Goal: Obtain resource: Download file/media

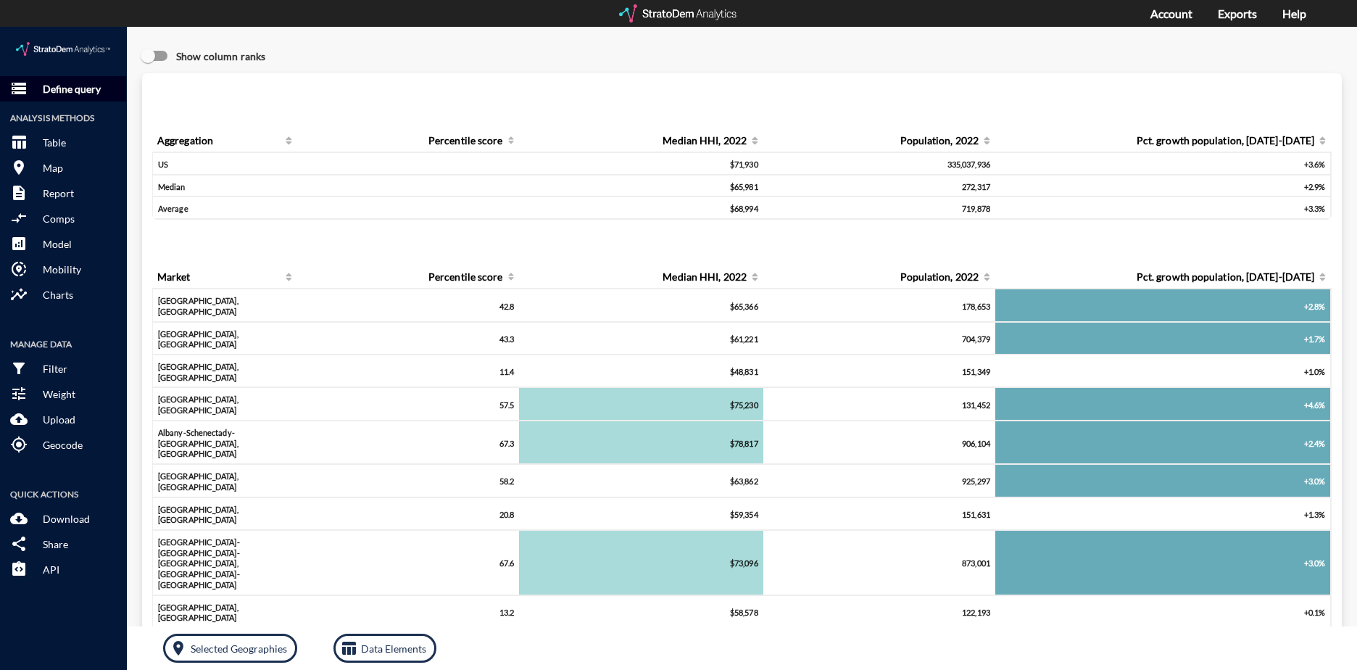
click p "Define query"
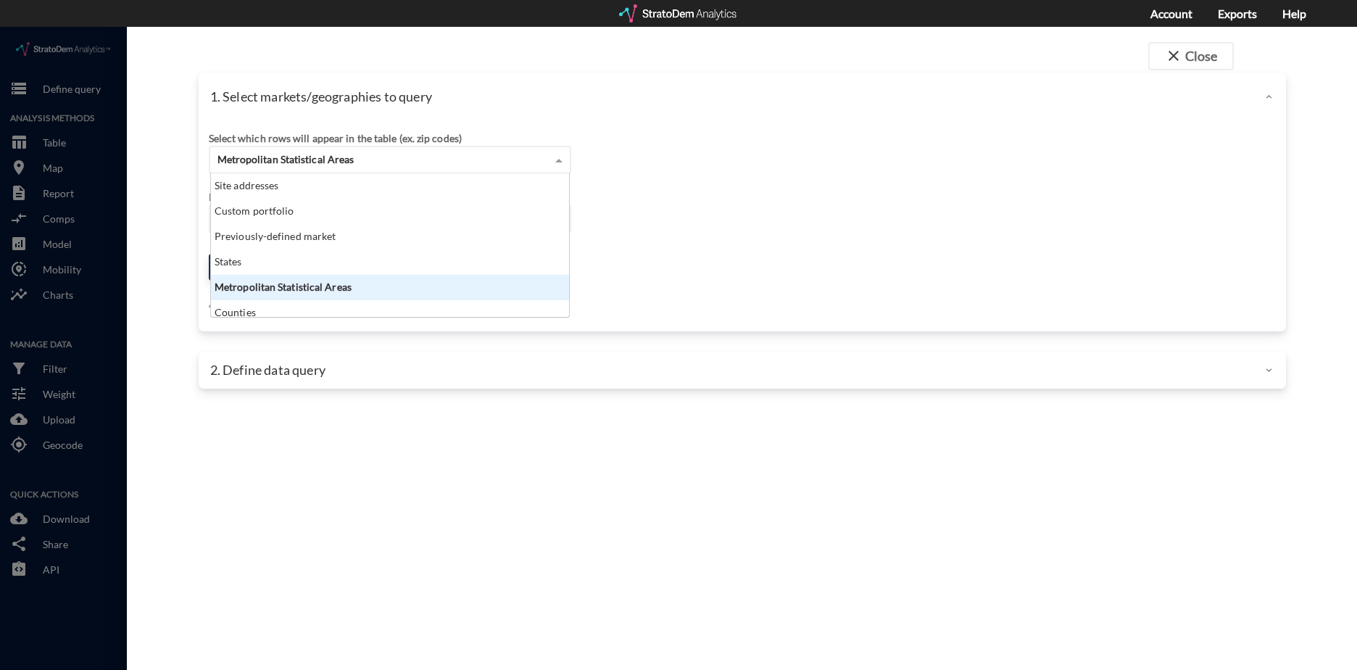
click span "Metropolitan Statistical Areas"
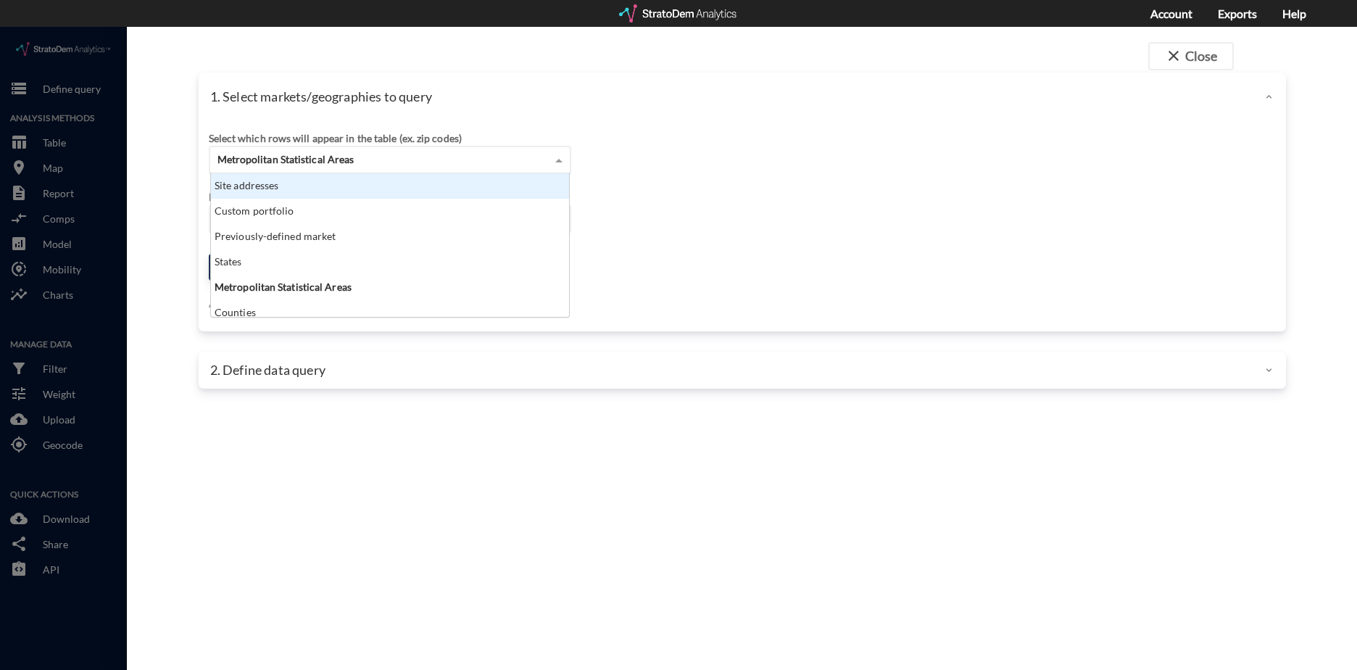
click div "Site addresses"
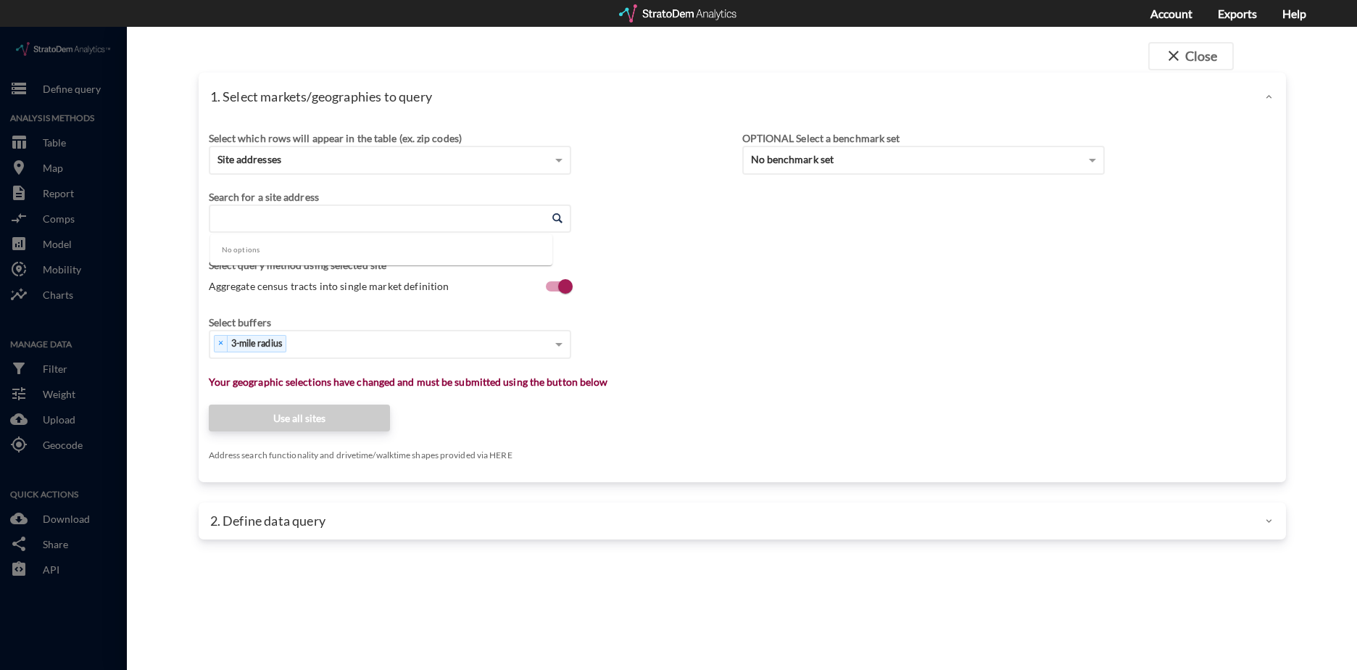
click input "Enter an address"
paste input "1325 Las Villas Way, Escondido, CA 92026"
type input "1325 Las Villas Way, Escondido, CA 92026"
click input "Enter an address"
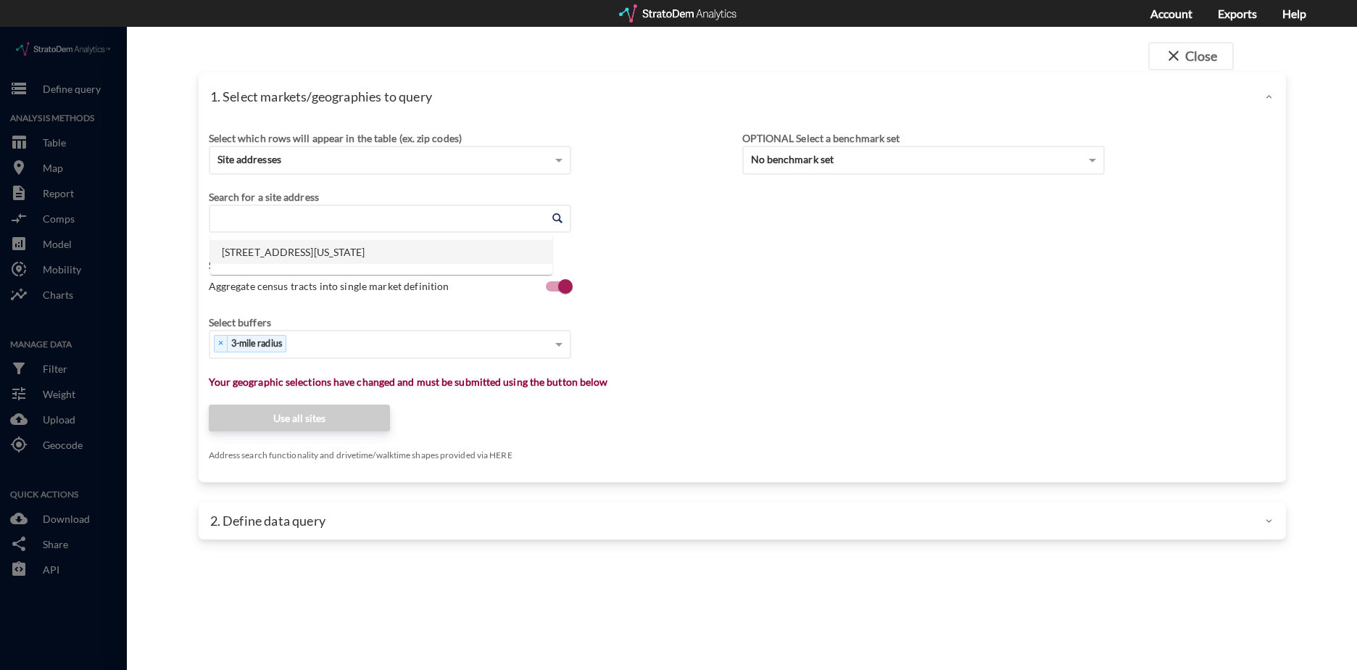
click li "1325 Las Villas Way, Escondido, California"
type input "1325 Las Villas Way, Escondido, California"
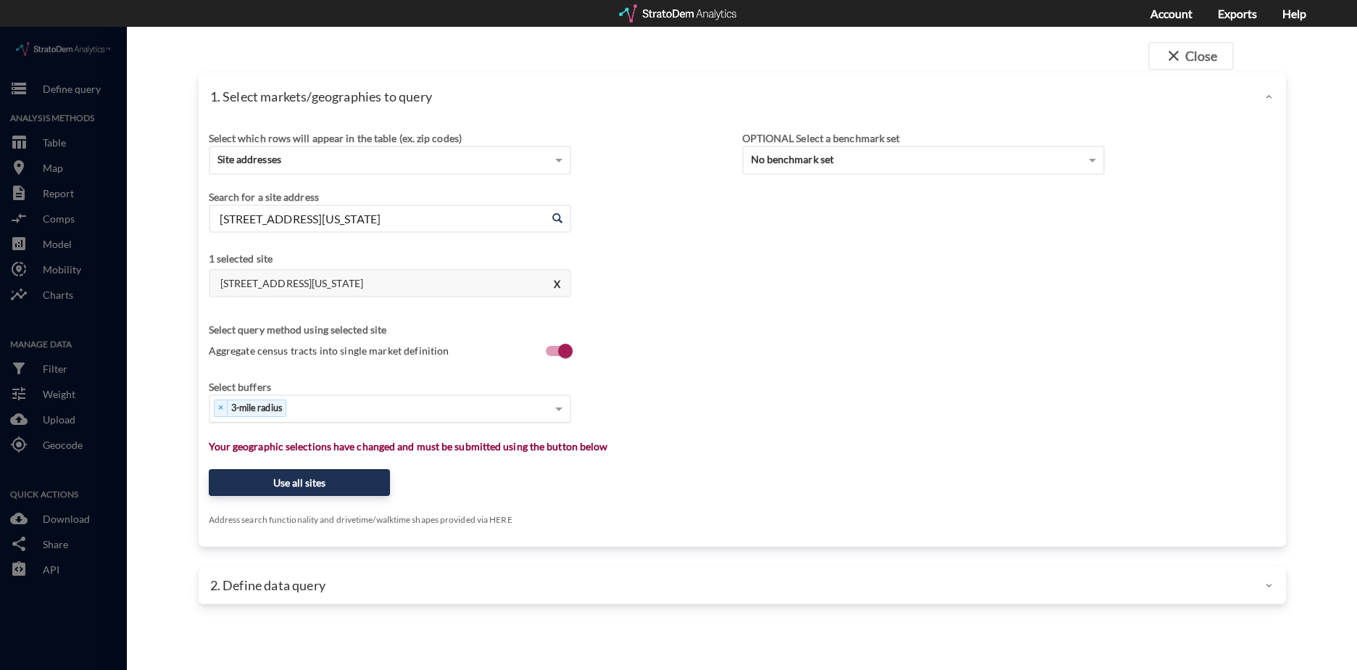
click div "× 3-mile radius"
click div "Select buffers Select..."
click div "Select..."
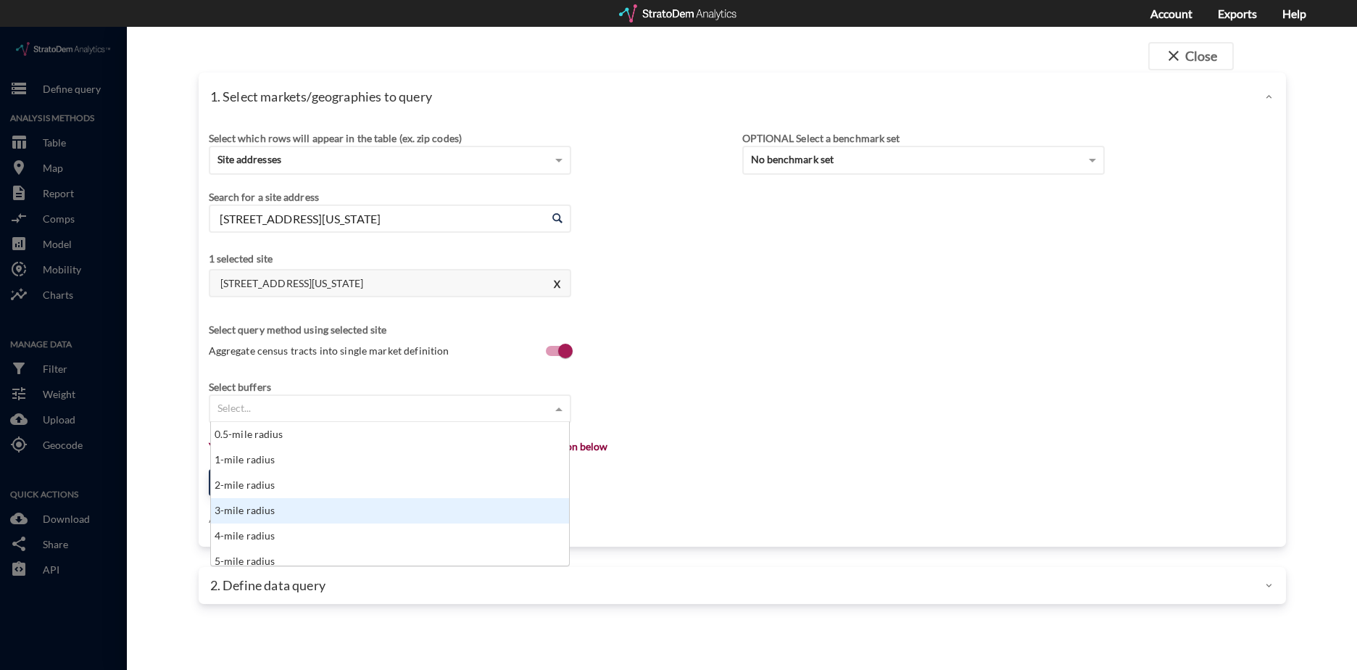
click div "3-mile radius"
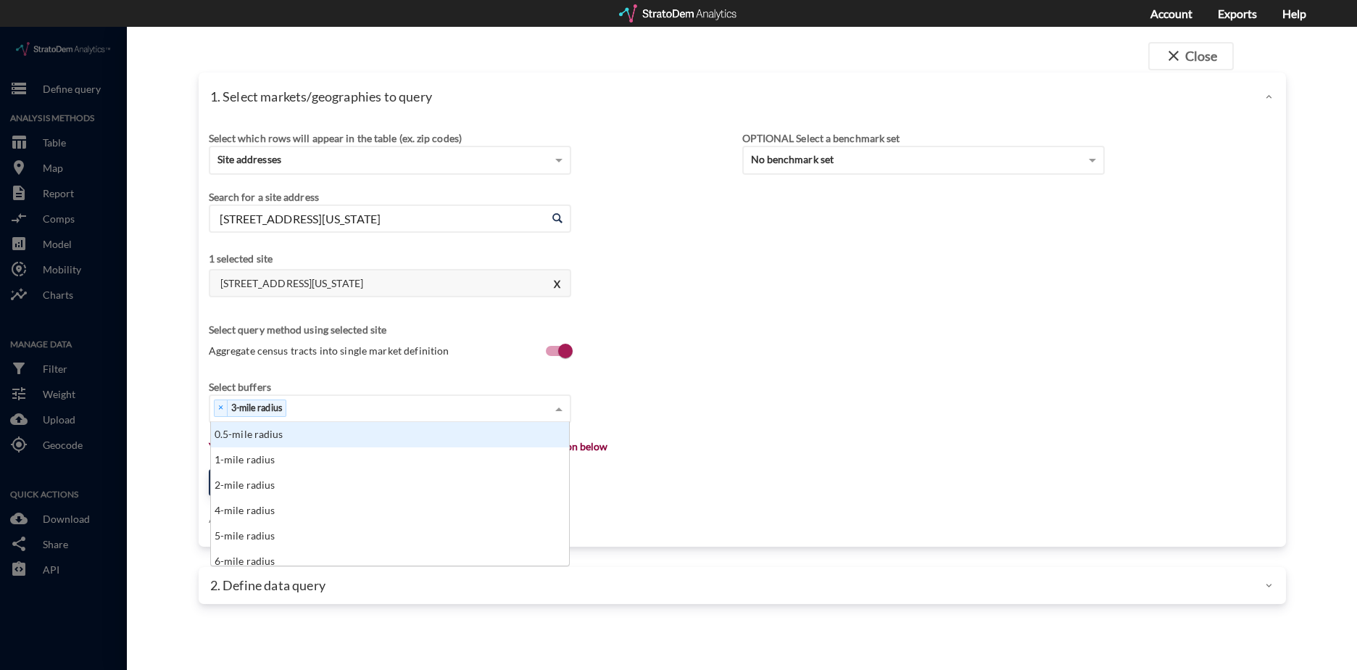
click div "× 3-mile radius"
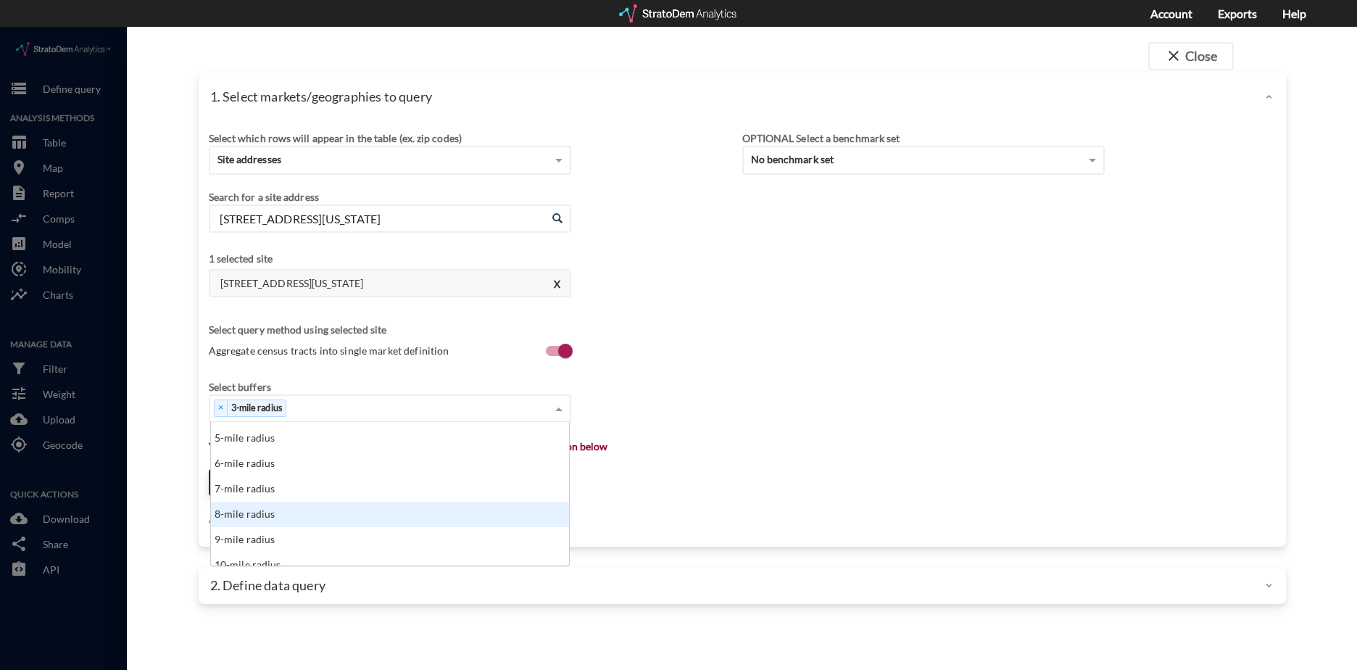
scroll to position [72, 0]
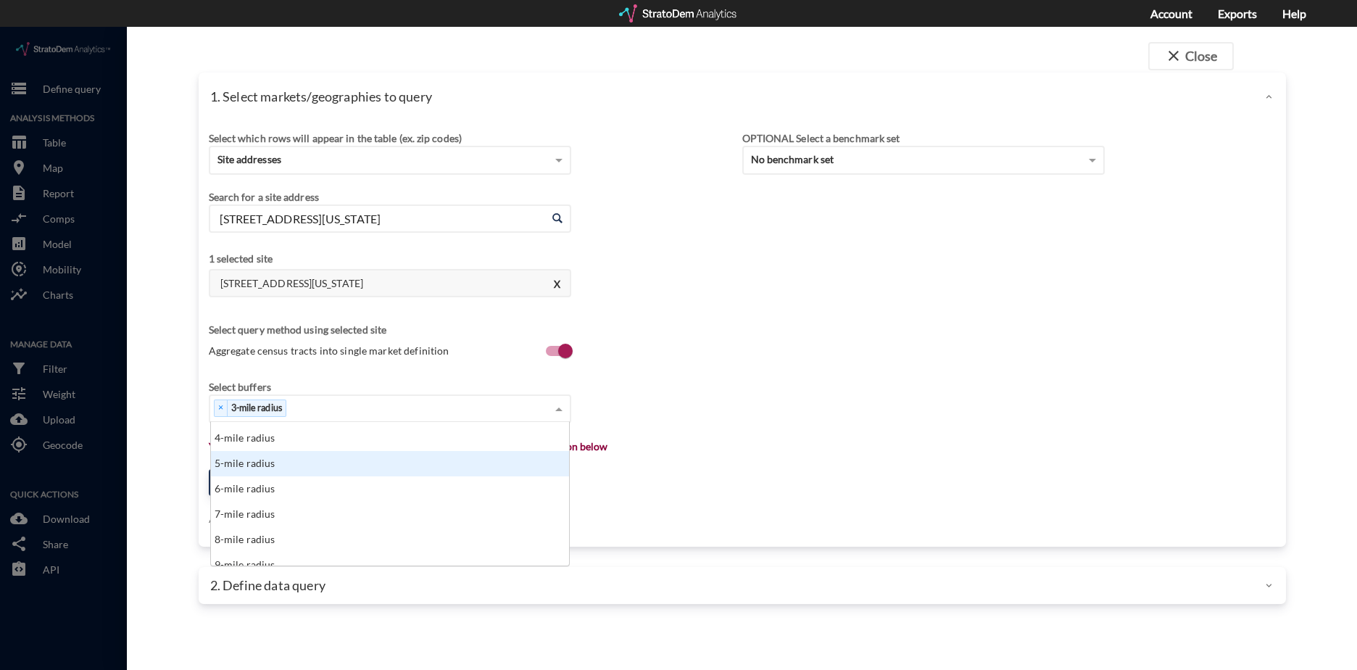
click div "5-mile radius"
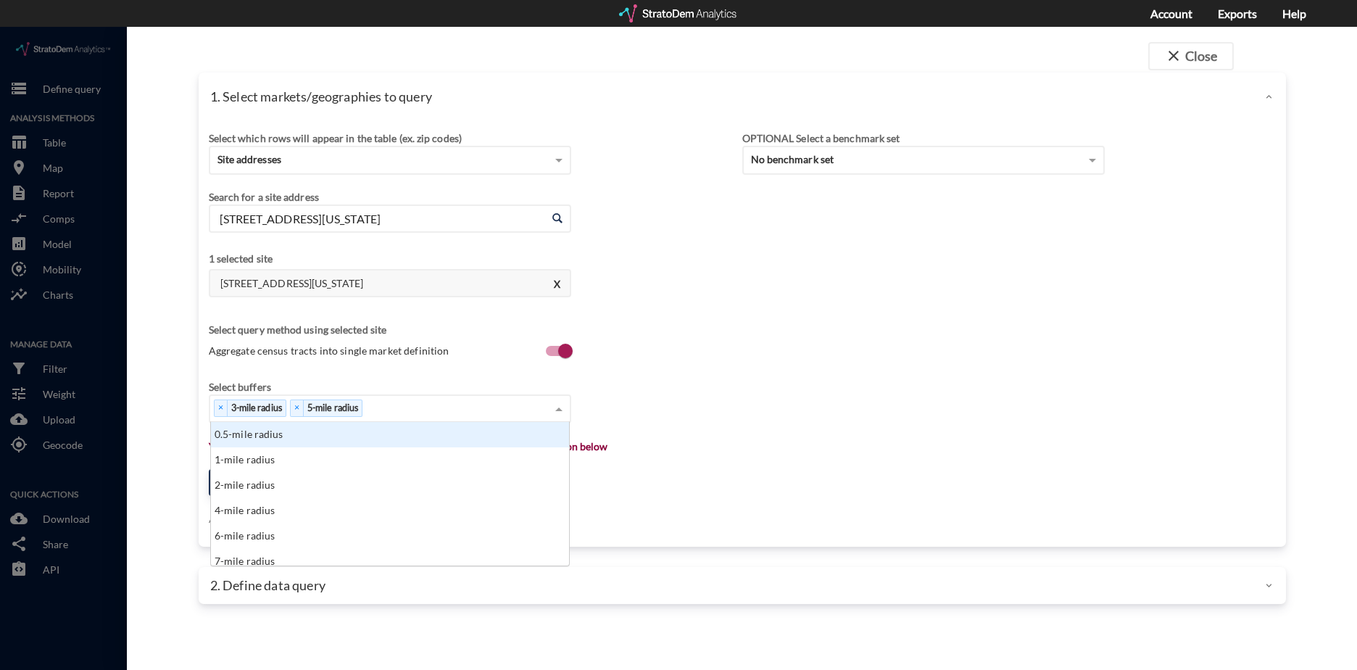
click div "× 3-mile radius × 5-mile radius"
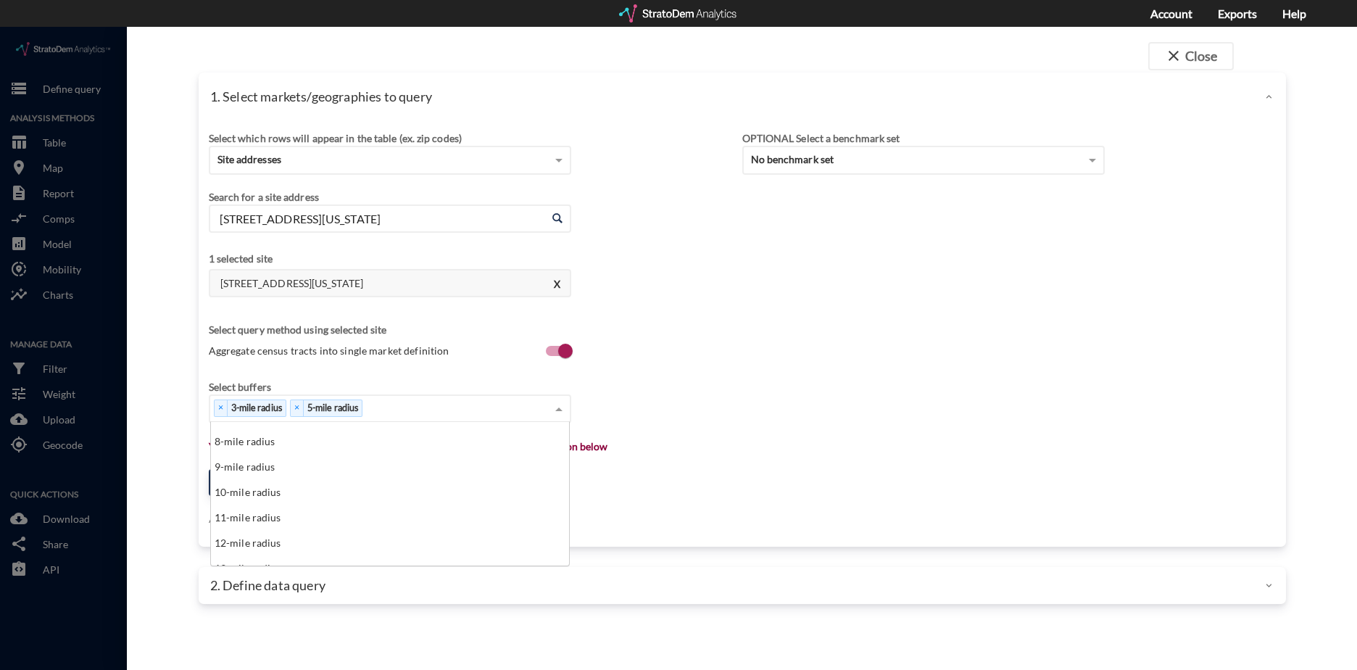
scroll to position [217, 0]
click div "15-mile radius"
click div "12-mile radius"
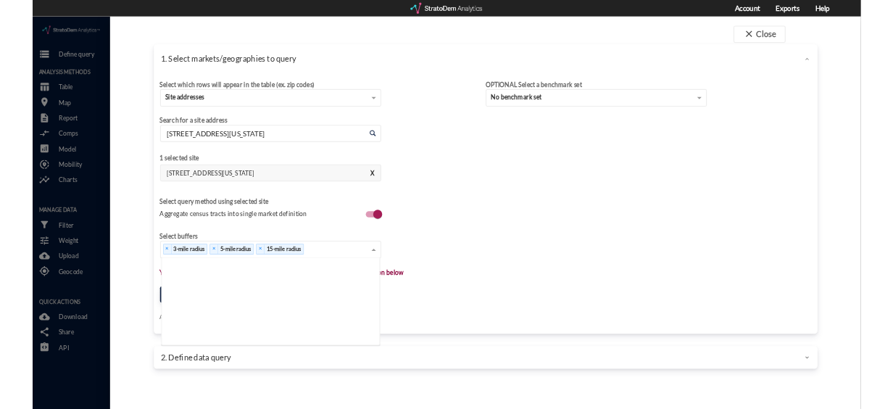
scroll to position [0, 0]
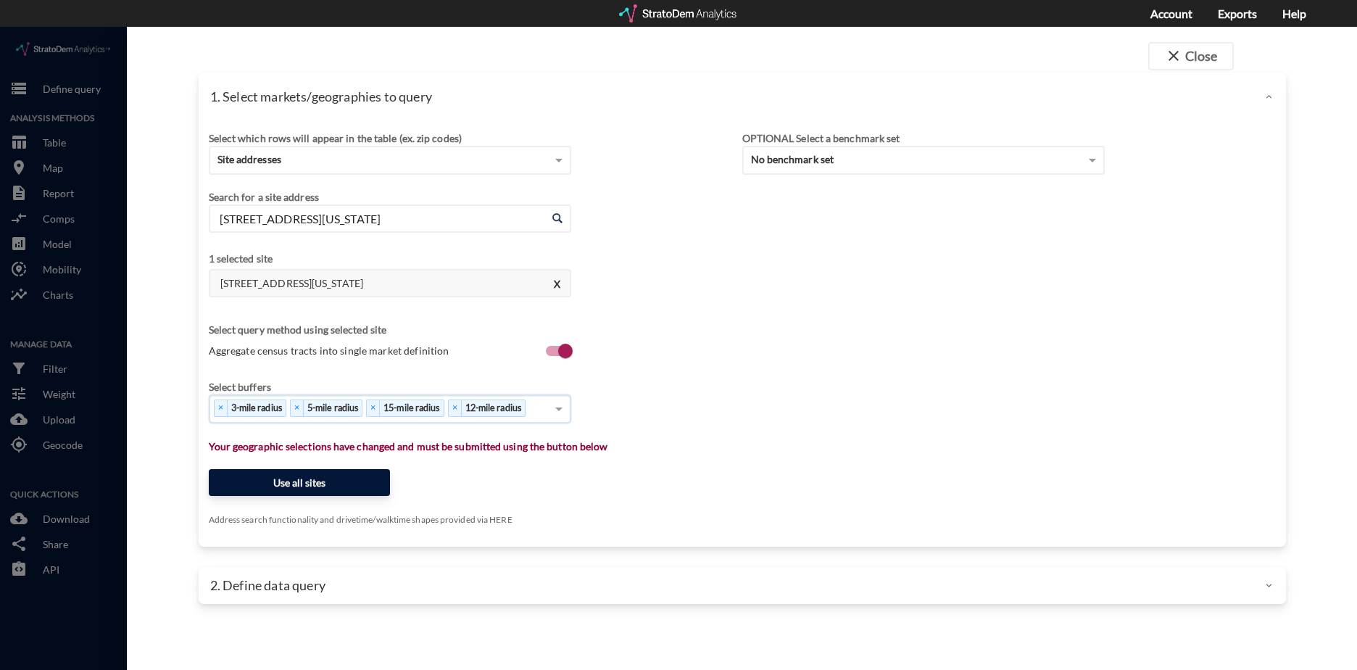
click button "Use all sites"
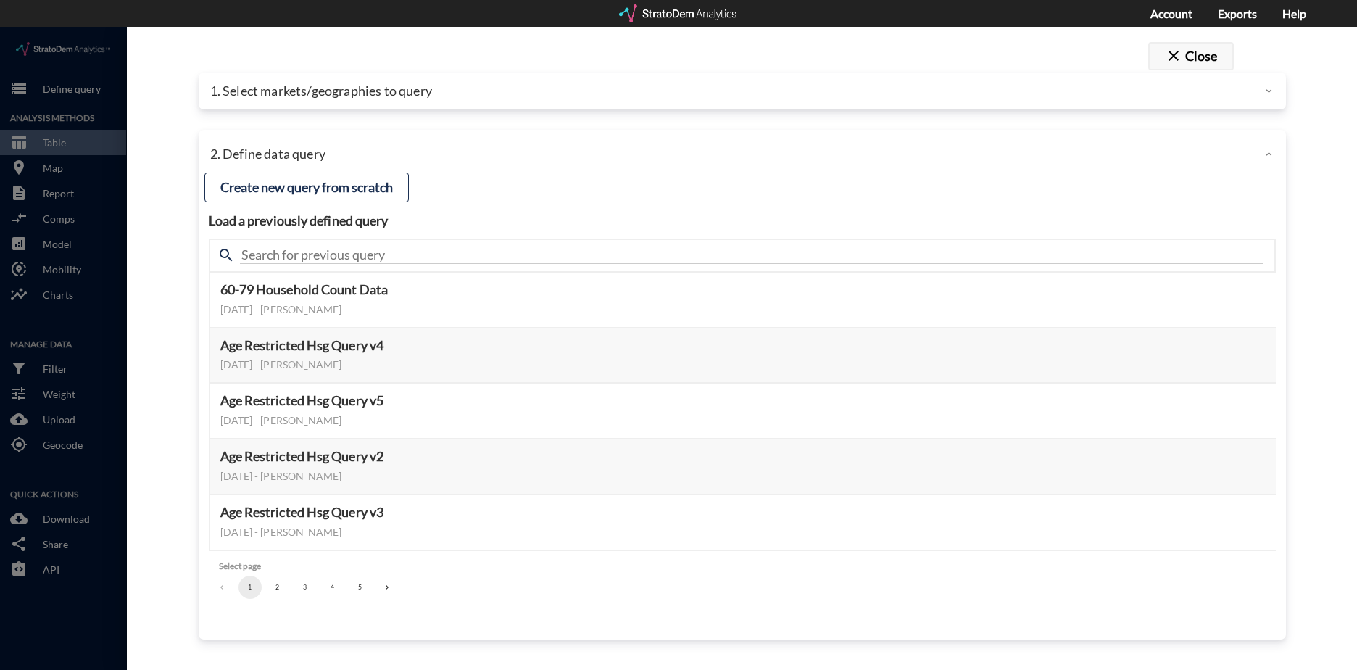
click button "close Close"
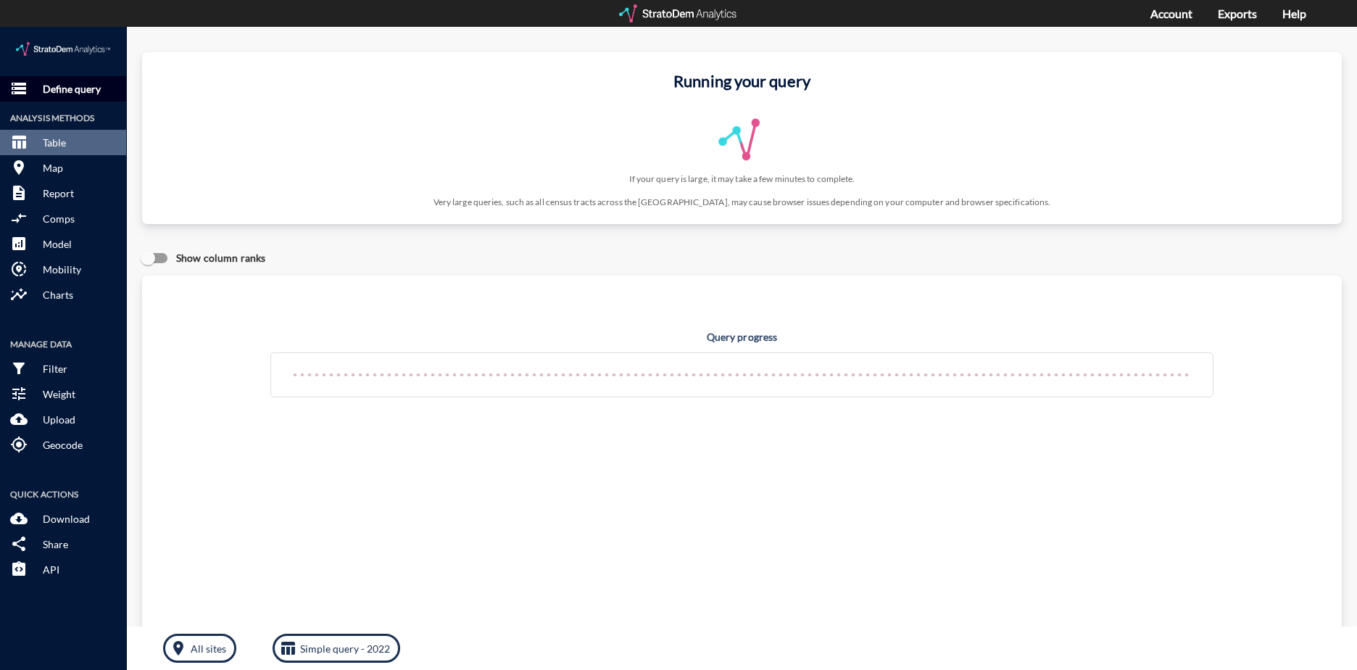
click p "Define query"
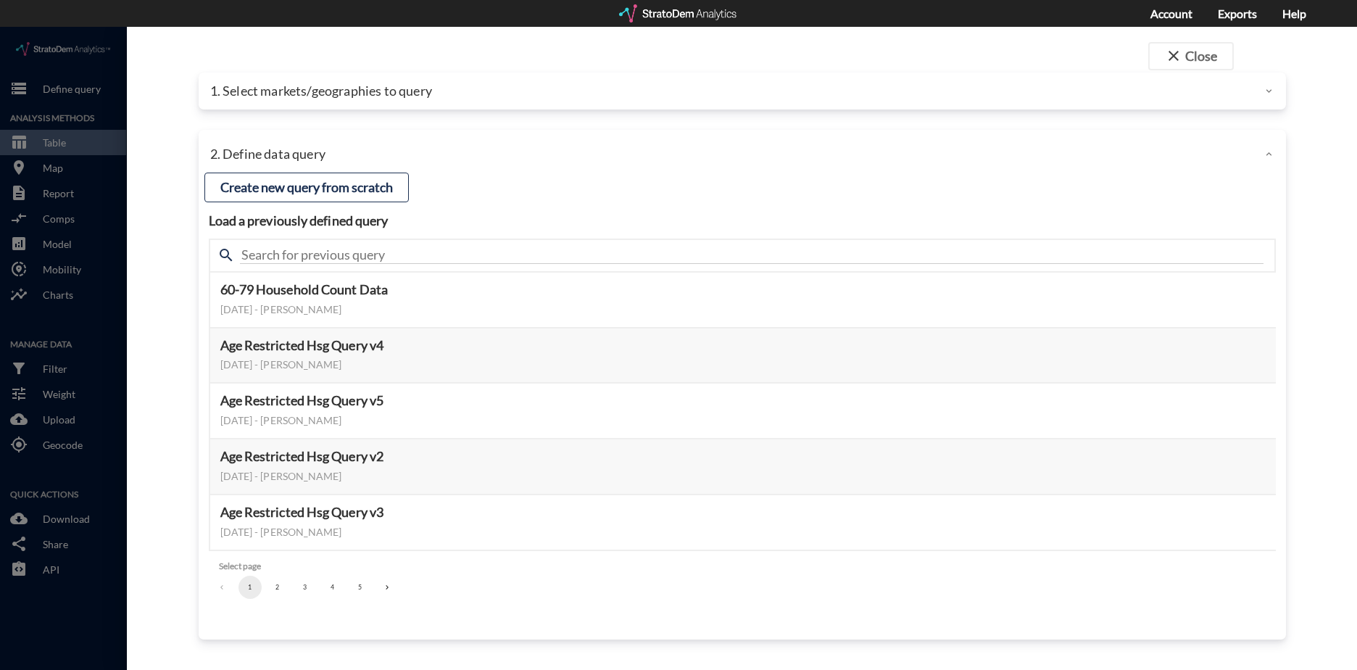
click div
click button "close Close"
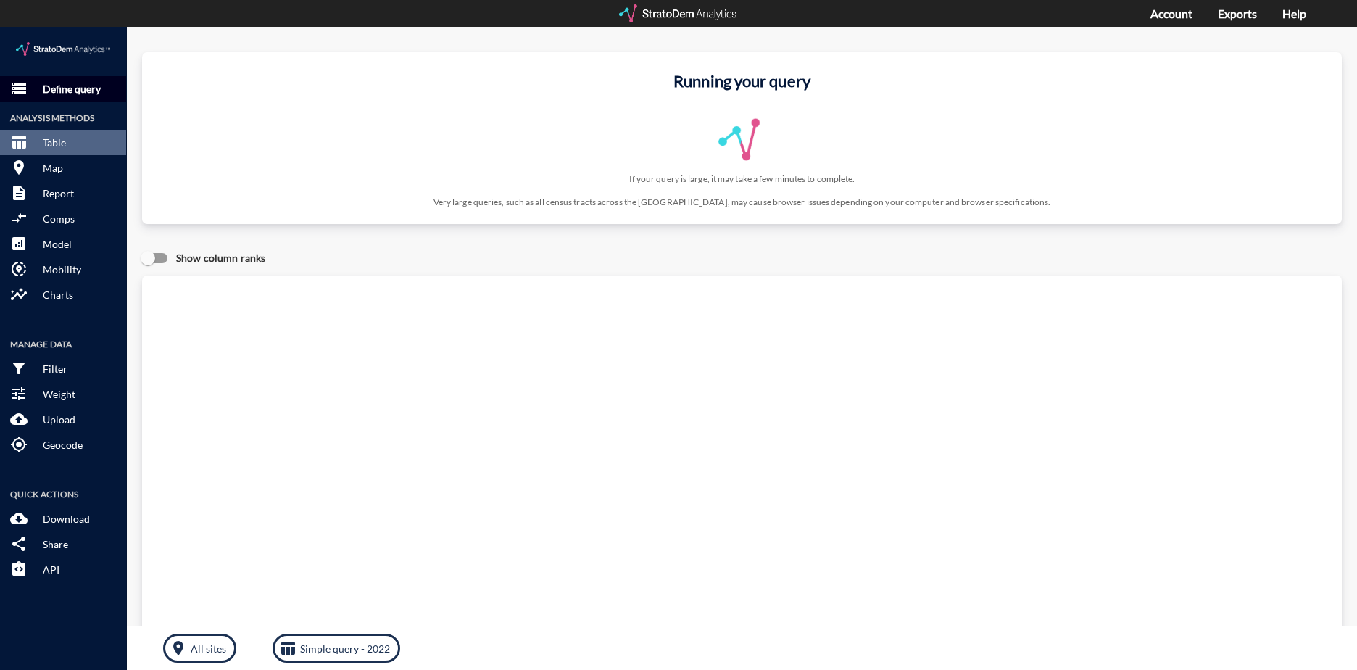
click p "Define query"
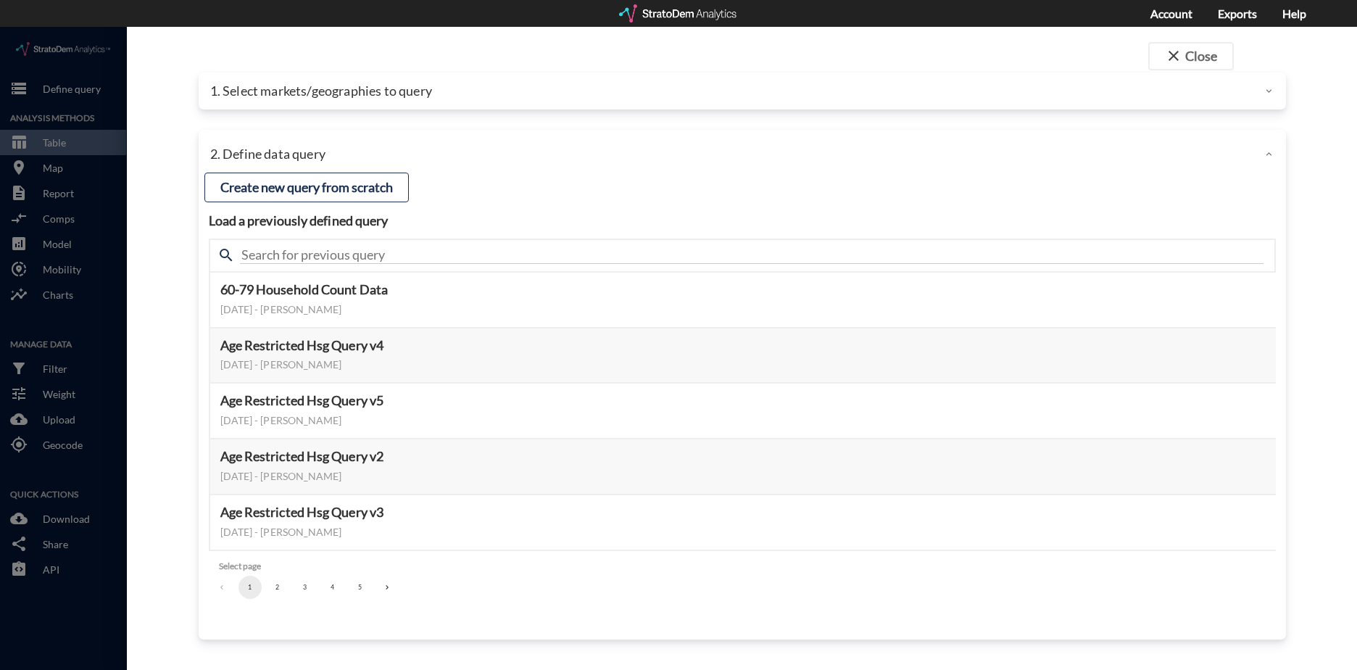
click p "1. Select markets/geographies to query"
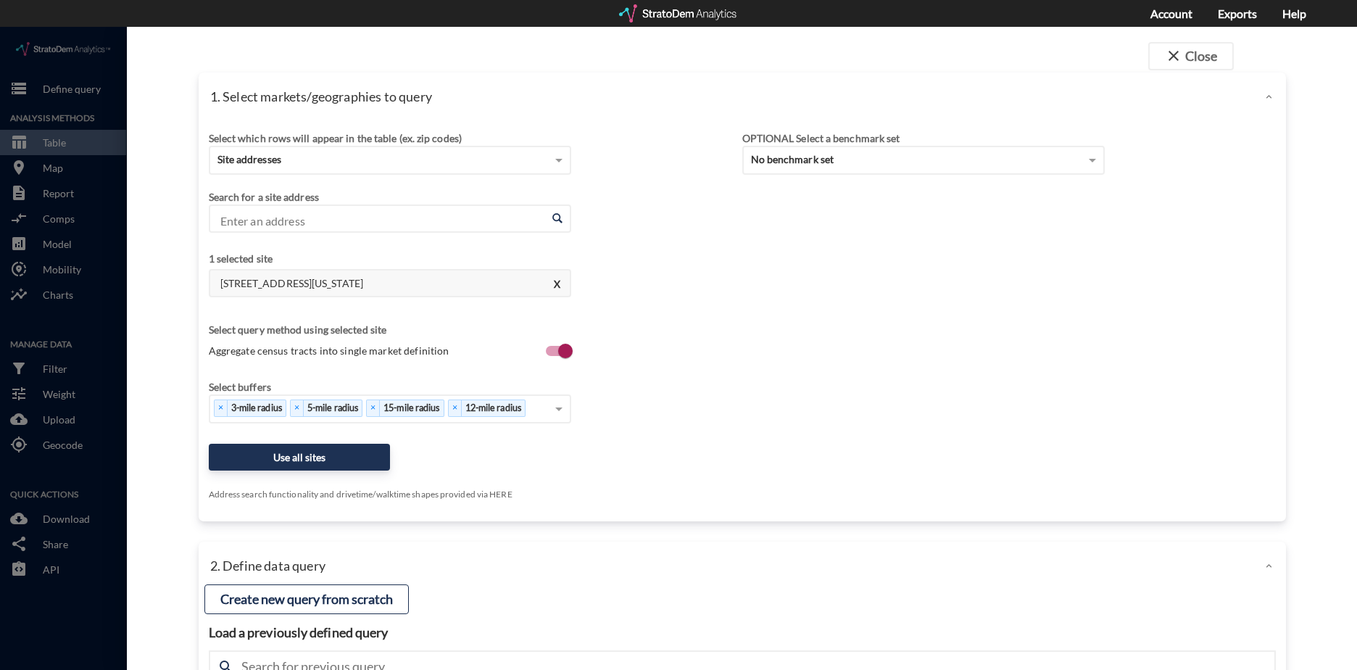
click input "Enter an address"
paste input "1325 Las Villas Way, Escondido, CA 92026"
click li "1325 Las Villas Way, Escondido, California"
type input "1325 Las Villas Way, Escondido, California"
click button "Use all sites"
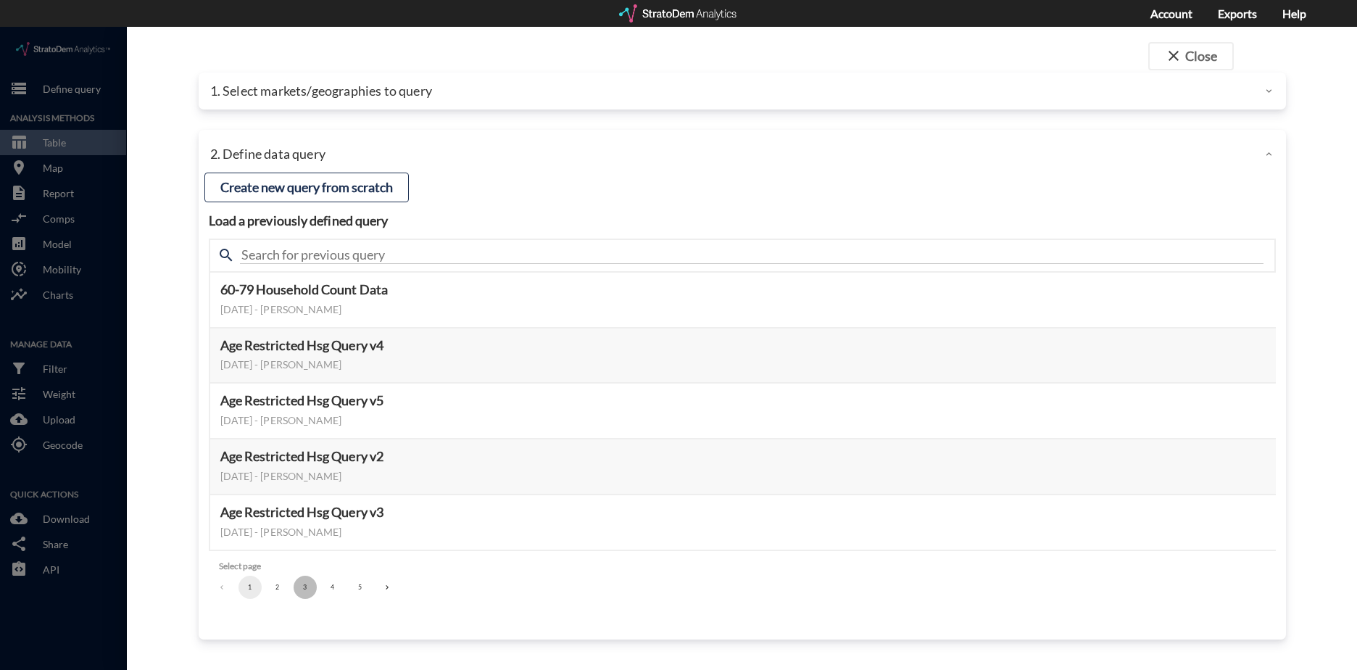
click button "3"
click h5 "Seniors Housing - Master v4"
click button "Select this query"
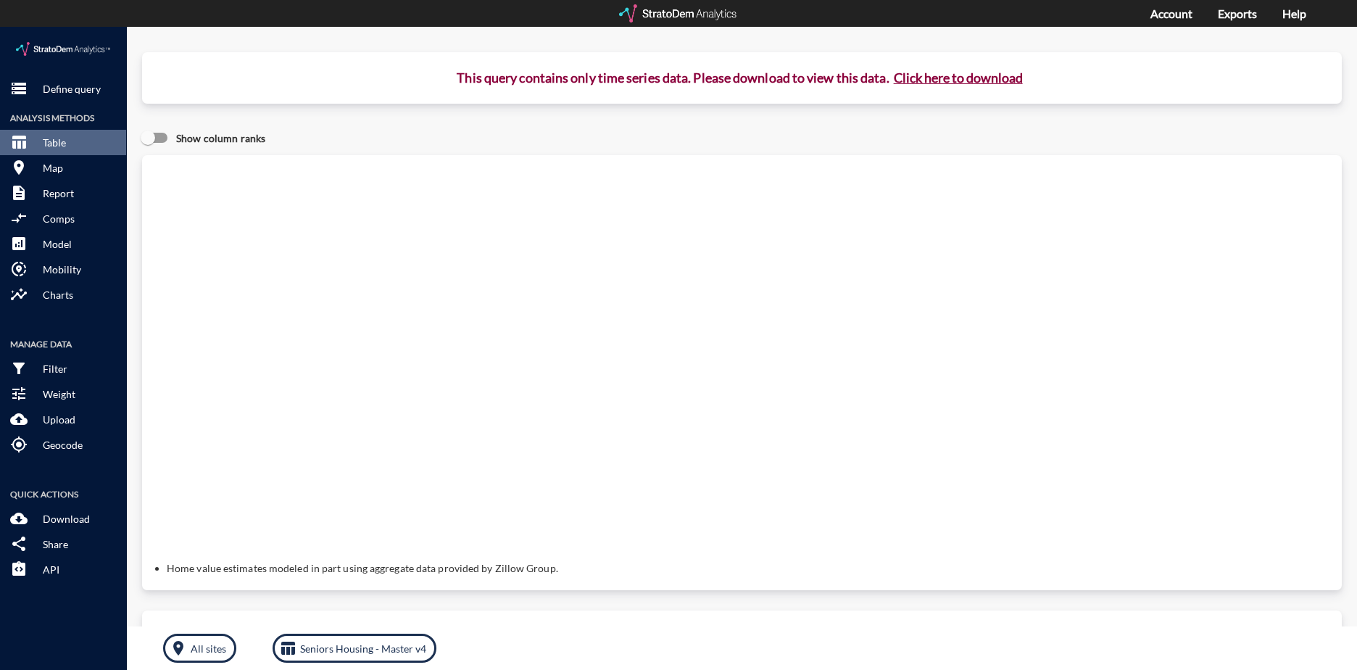
click button "Click here to download"
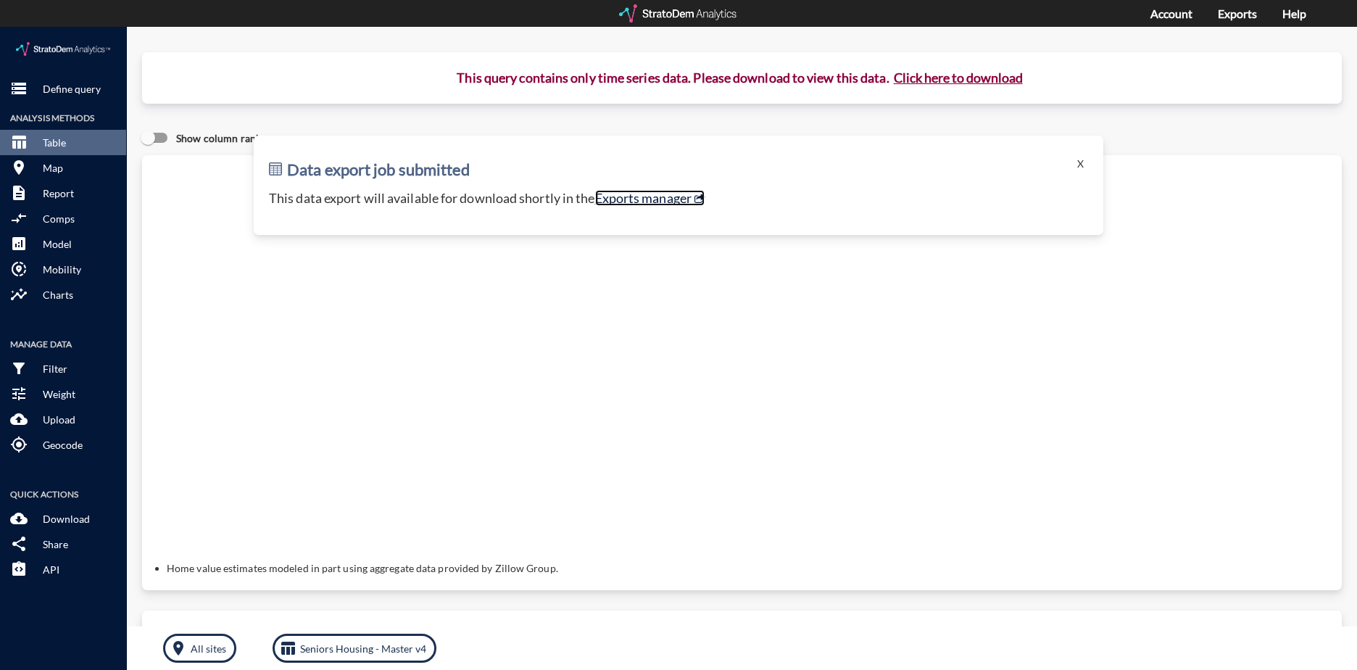
click link "Exports manager"
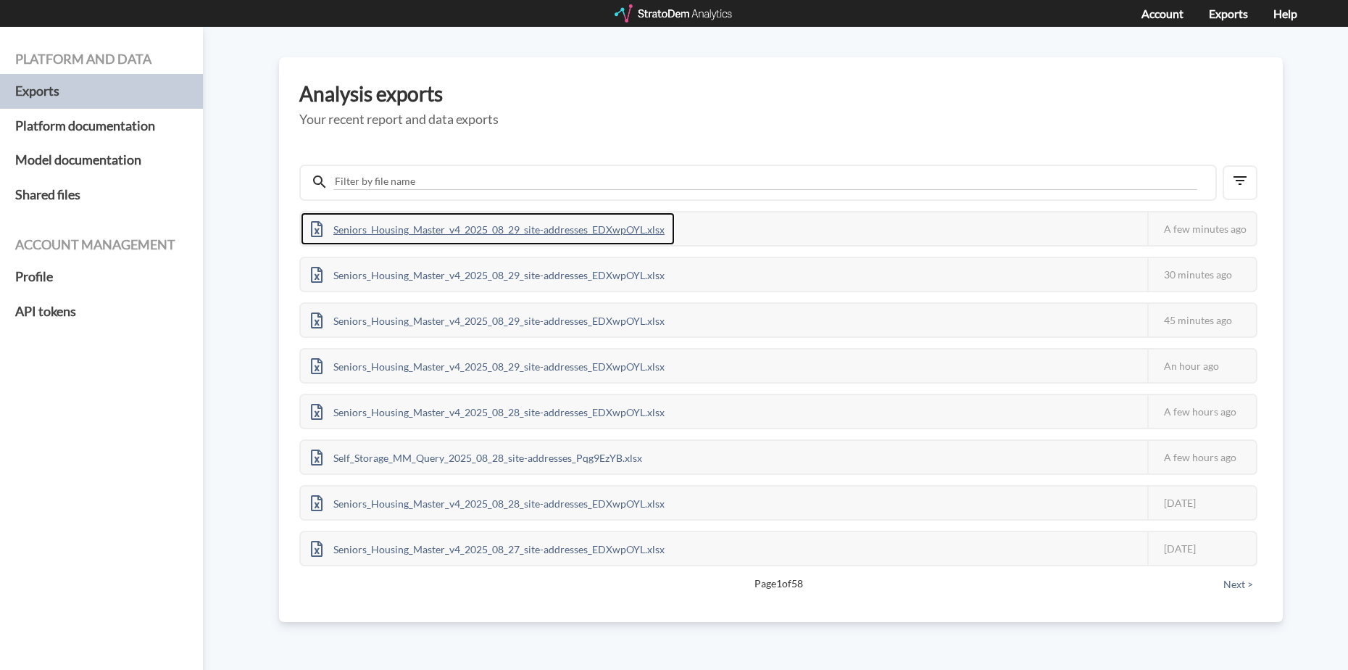
click at [518, 228] on div "Seniors_Housing_Master_v4_2025_08_29_site-addresses_EDXwpOYL.xlsx" at bounding box center [488, 228] width 374 height 33
